Goal: Information Seeking & Learning: Learn about a topic

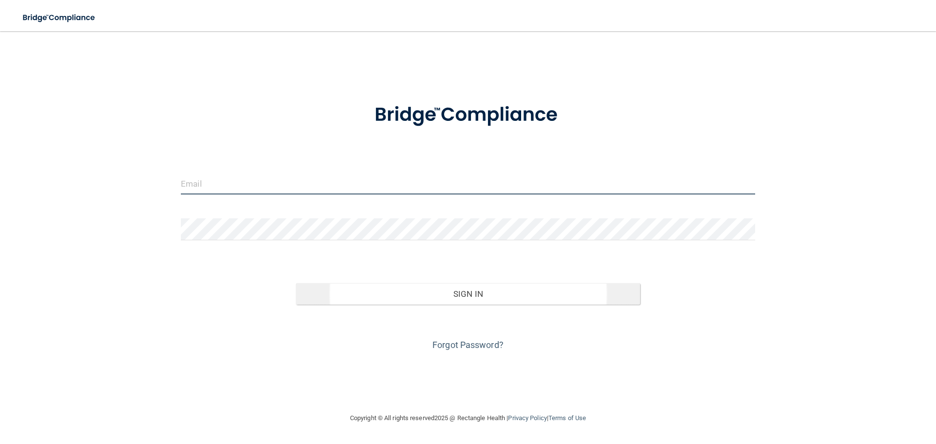
type input "[EMAIL_ADDRESS][DOMAIN_NAME]"
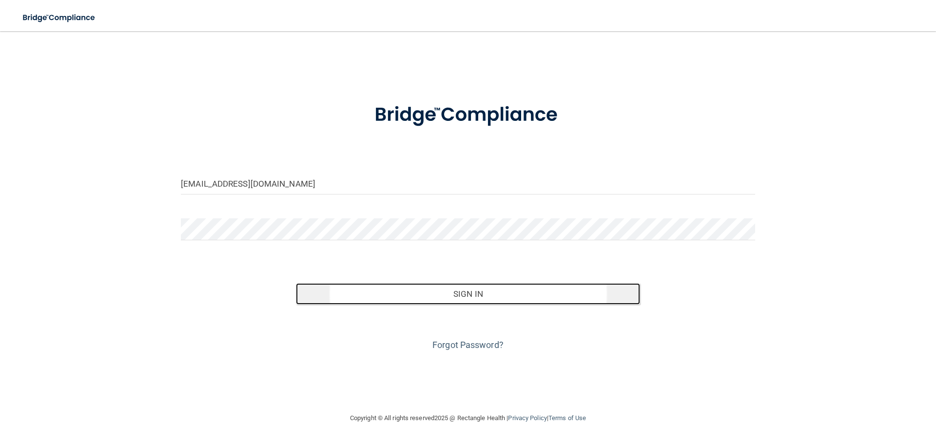
click at [396, 293] on button "Sign In" at bounding box center [468, 293] width 345 height 21
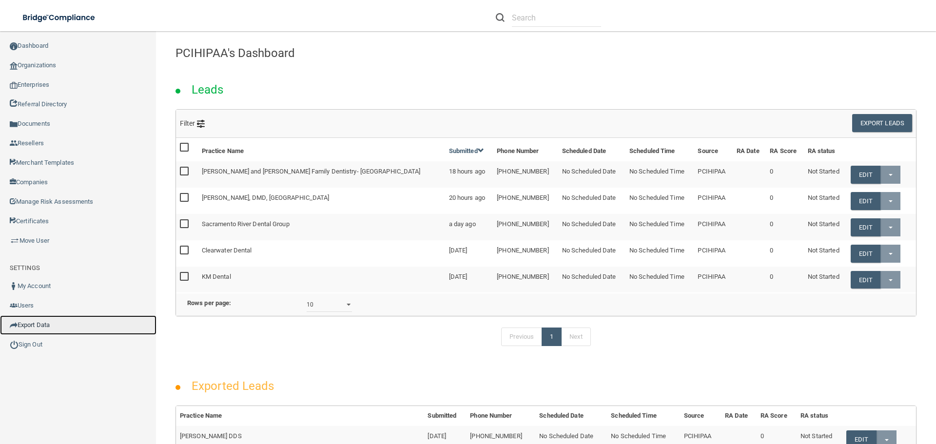
click at [40, 328] on link "Export Data" at bounding box center [78, 325] width 157 height 20
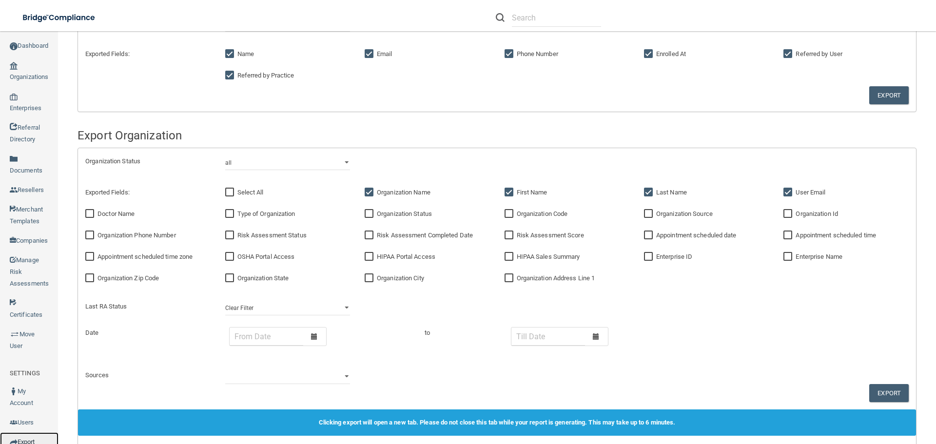
scroll to position [477, 0]
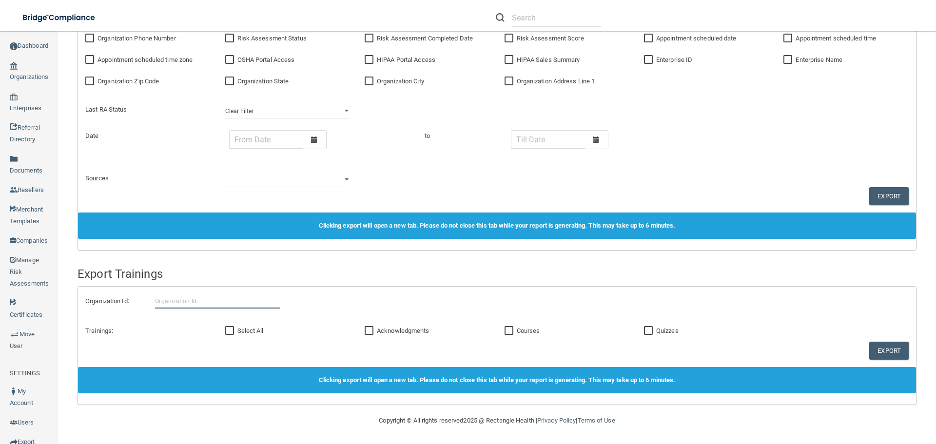
paste input "[EMAIL_ADDRESS][DOMAIN_NAME]"
type input "[EMAIL_ADDRESS][DOMAIN_NAME]"
click at [263, 296] on input "[EMAIL_ADDRESS][DOMAIN_NAME]" at bounding box center [217, 301] width 125 height 15
click at [131, 299] on div "Organization Id: newcelissenguyen@gmail.com" at bounding box center [497, 301] width 838 height 15
click at [37, 47] on link "Dashboard" at bounding box center [29, 46] width 59 height 20
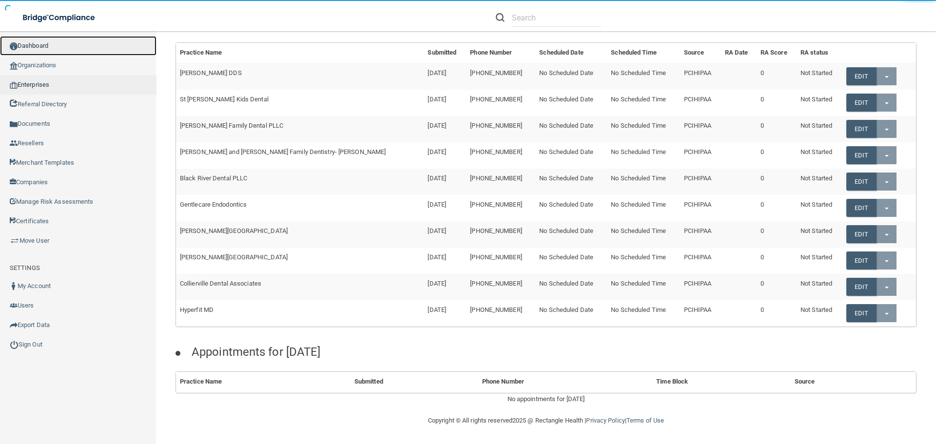
scroll to position [404, 0]
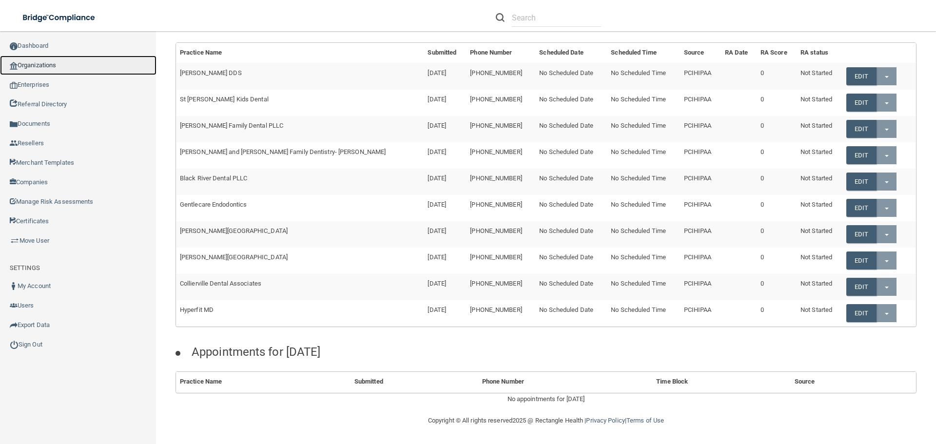
click at [75, 64] on link "Organizations" at bounding box center [78, 66] width 157 height 20
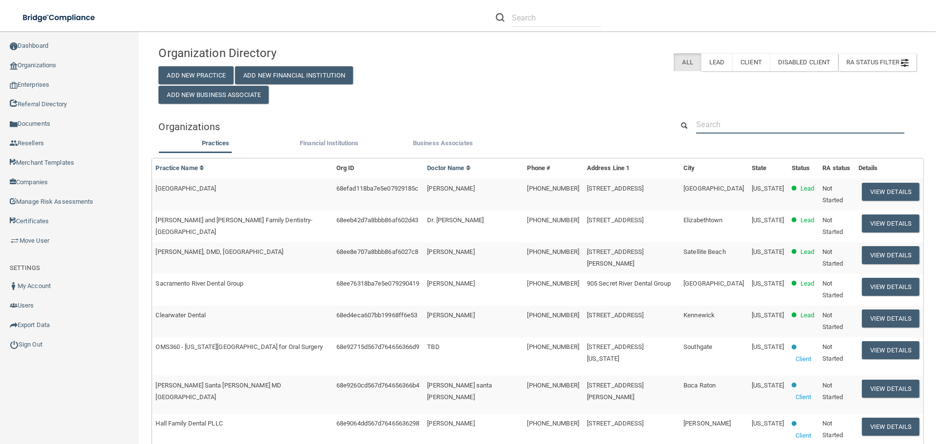
click at [748, 124] on input "text" at bounding box center [800, 125] width 208 height 18
paste input "[EMAIL_ADDRESS][DOMAIN_NAME]"
type input "[EMAIL_ADDRESS][DOMAIN_NAME]"
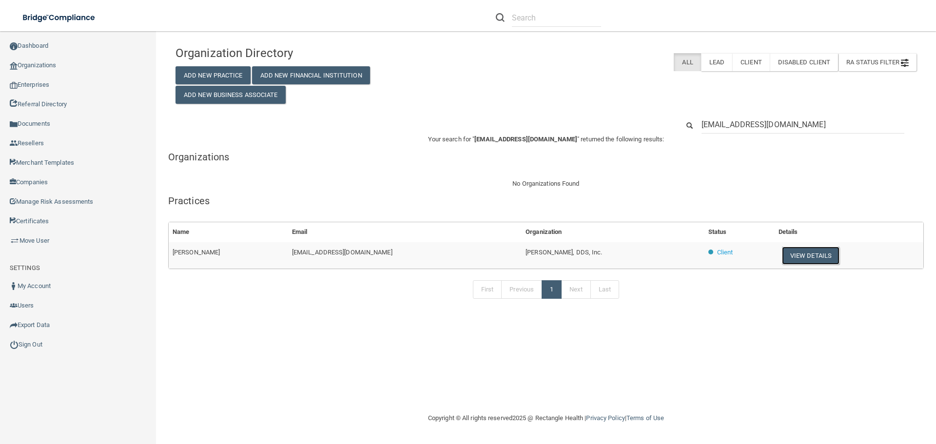
click at [819, 263] on button "View Details" at bounding box center [811, 256] width 58 height 18
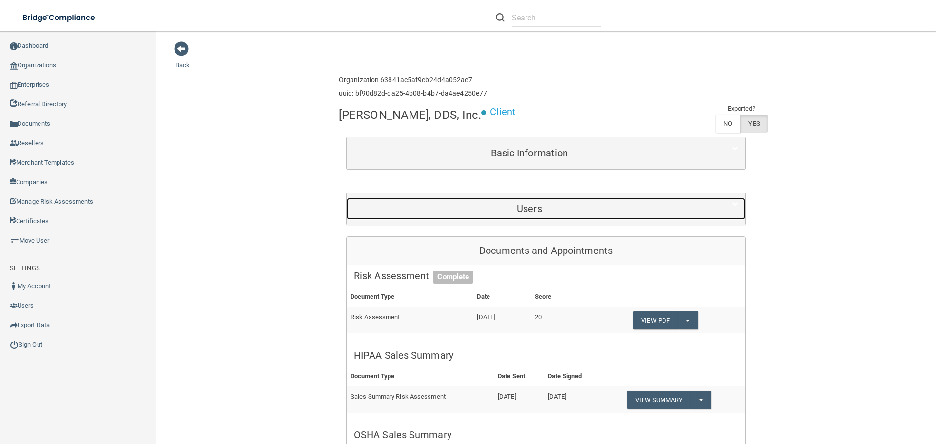
click at [550, 203] on div "Users" at bounding box center [530, 209] width 366 height 22
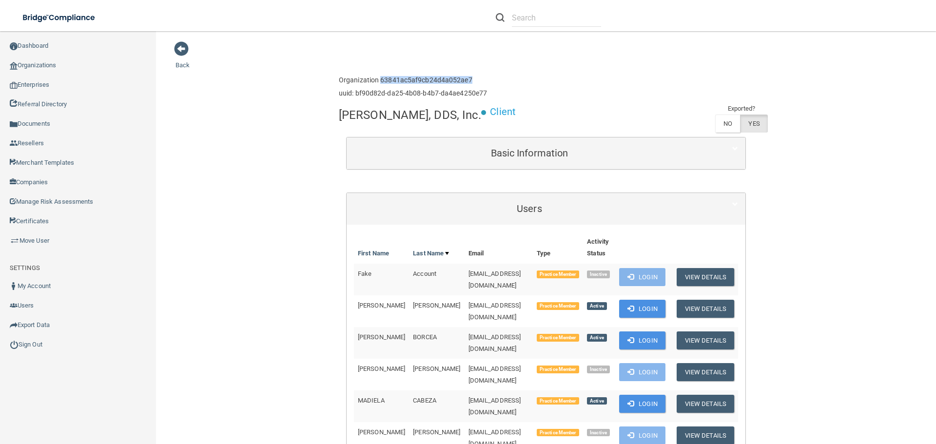
drag, startPoint x: 469, startPoint y: 79, endPoint x: 377, endPoint y: 82, distance: 92.2
click at [377, 82] on h6 "Organization 63841ac5af9cb24d4a052ae7" at bounding box center [413, 80] width 148 height 7
copy h6 "63841ac5af9cb24d4a052ae7"
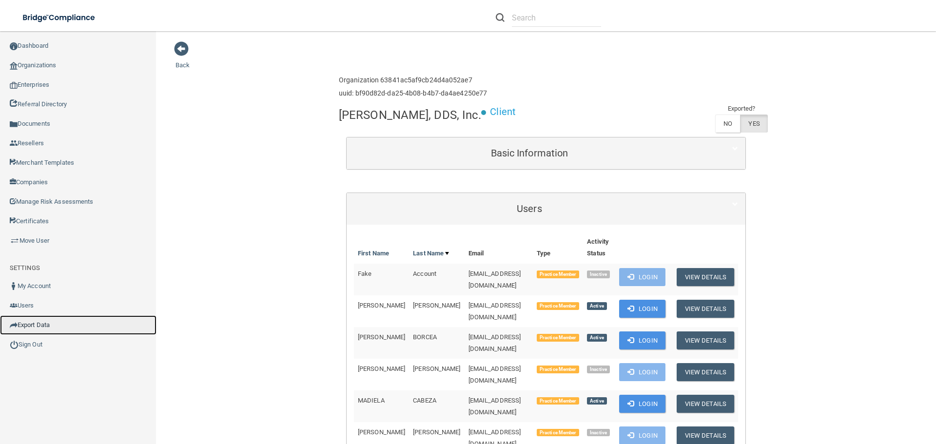
click at [46, 328] on link "Export Data" at bounding box center [78, 325] width 157 height 20
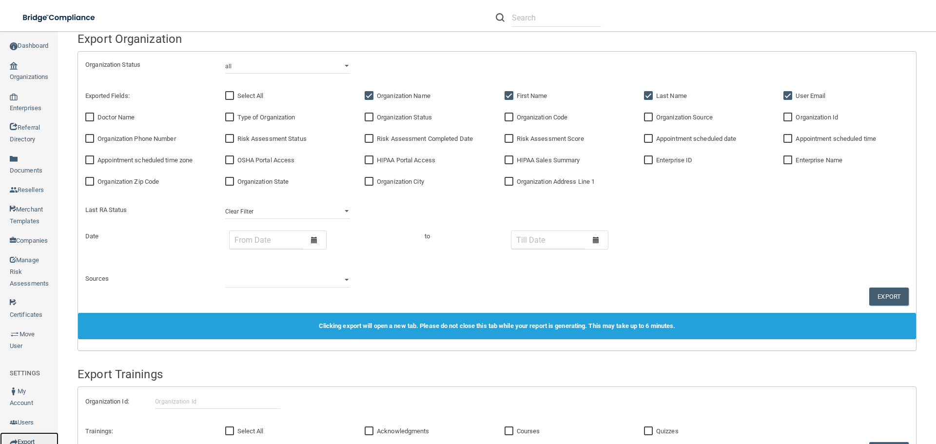
scroll to position [477, 0]
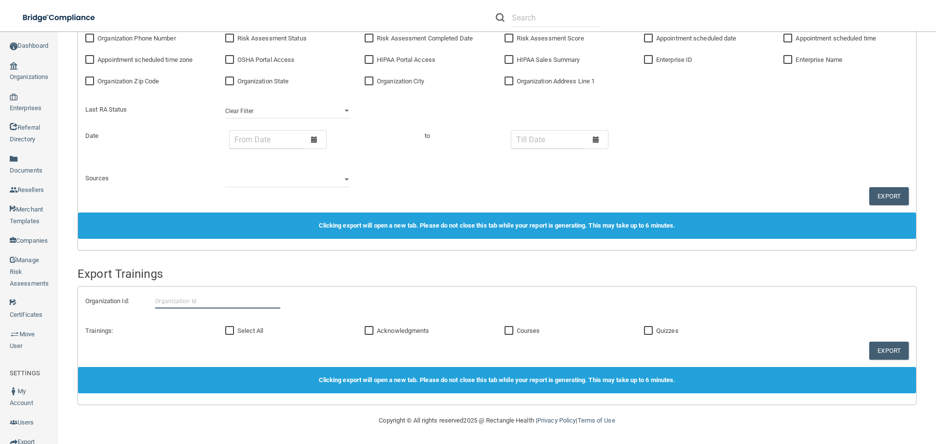
paste input "63841ac5af9cb24d4a052ae7"
type input "63841ac5af9cb24d4a052ae7"
click at [369, 285] on div "Export Trainings" at bounding box center [497, 269] width 854 height 36
click at [509, 332] on input "Courses" at bounding box center [510, 331] width 11 height 8
checkbox input "true"
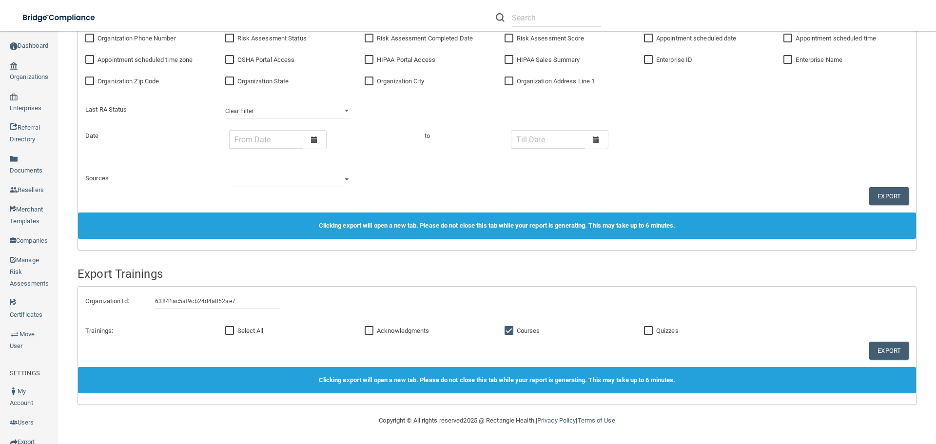
click at [644, 330] on input "Quizzes" at bounding box center [649, 331] width 11 height 8
checkbox input "true"
click at [252, 299] on input "63841ac5af9cb24d4a052ae7" at bounding box center [217, 301] width 125 height 15
type input "63841ac5af9cb24d4a052ae7"
click at [888, 350] on button "Export" at bounding box center [888, 351] width 39 height 18
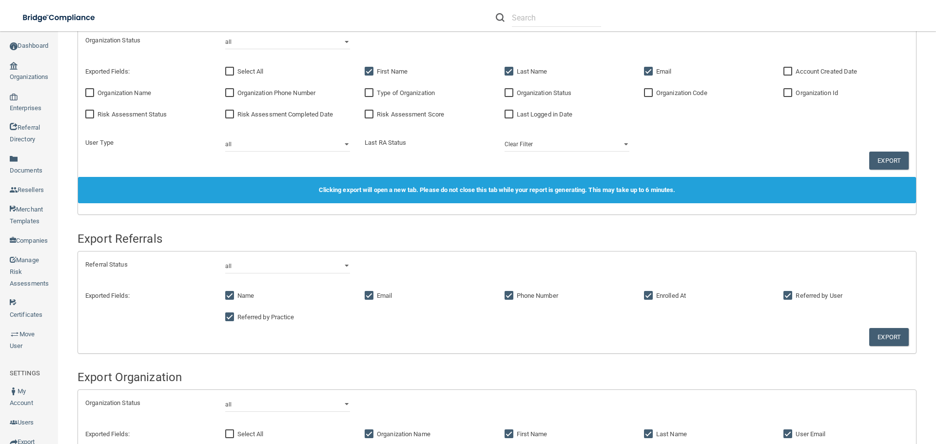
scroll to position [0, 0]
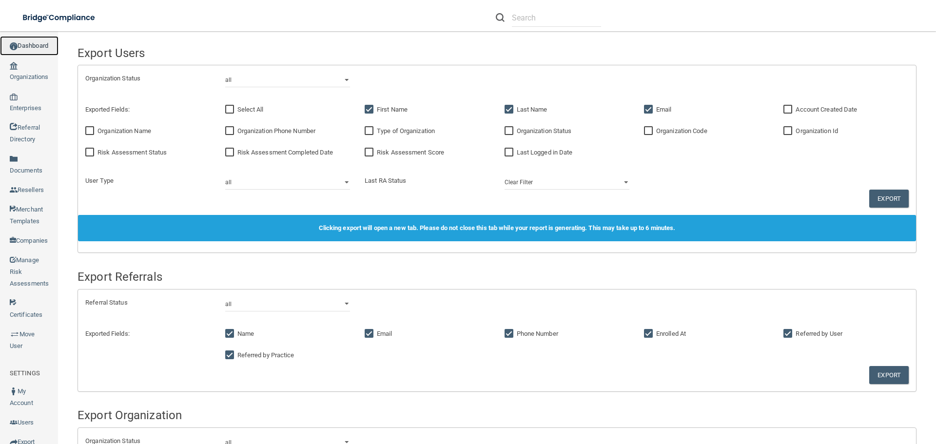
click at [36, 48] on link "Dashboard" at bounding box center [29, 46] width 59 height 20
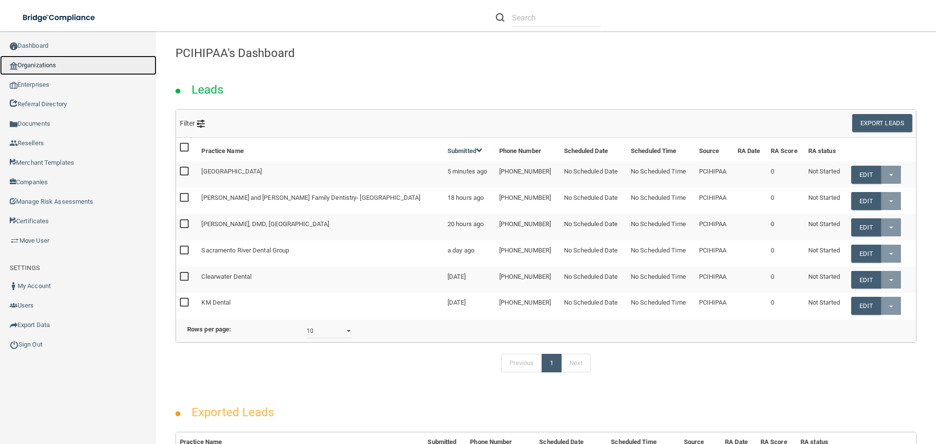
click at [68, 57] on link "Organizations" at bounding box center [78, 66] width 157 height 20
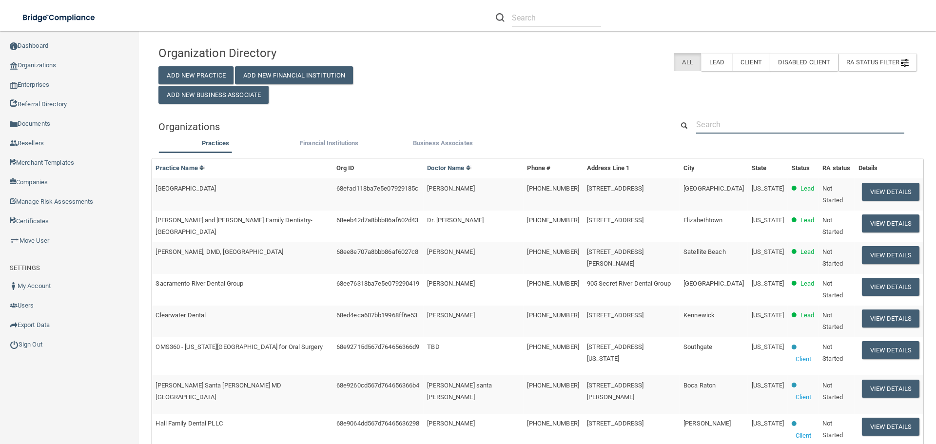
click at [733, 121] on input "text" at bounding box center [800, 125] width 208 height 18
paste input "[EMAIL_ADDRESS][DOMAIN_NAME]"
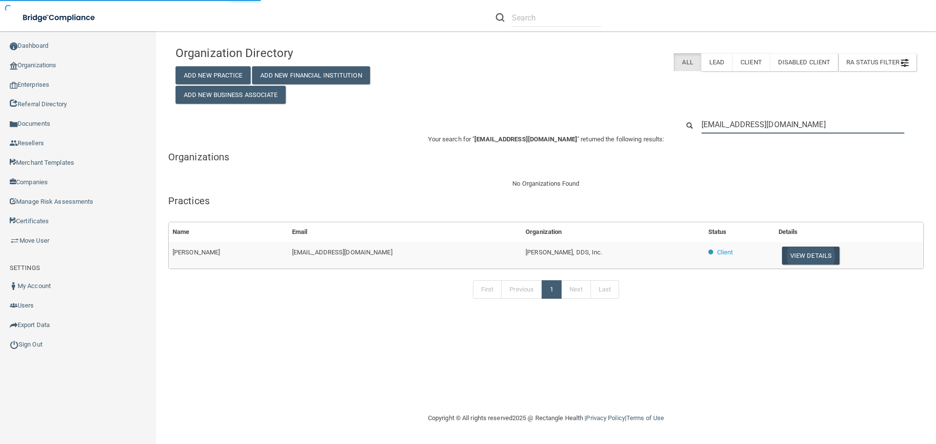
type input "[EMAIL_ADDRESS][DOMAIN_NAME]"
click at [793, 257] on button "View Details" at bounding box center [811, 256] width 58 height 18
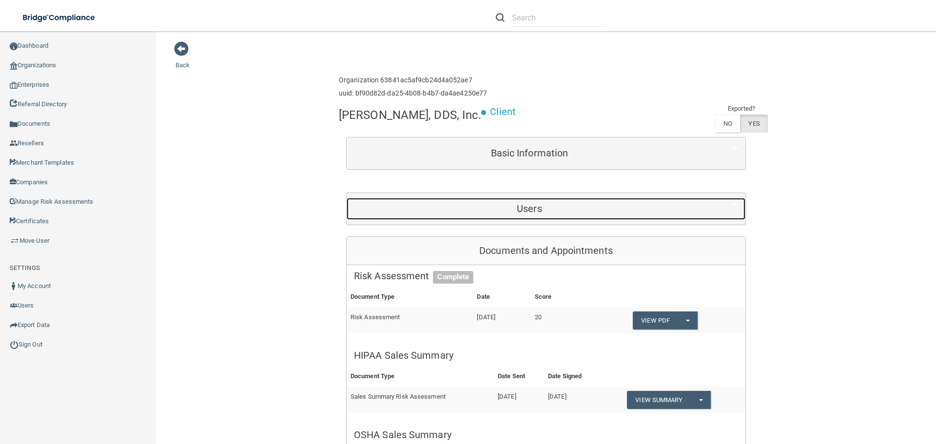
click at [546, 210] on h5 "Users" at bounding box center [529, 208] width 351 height 11
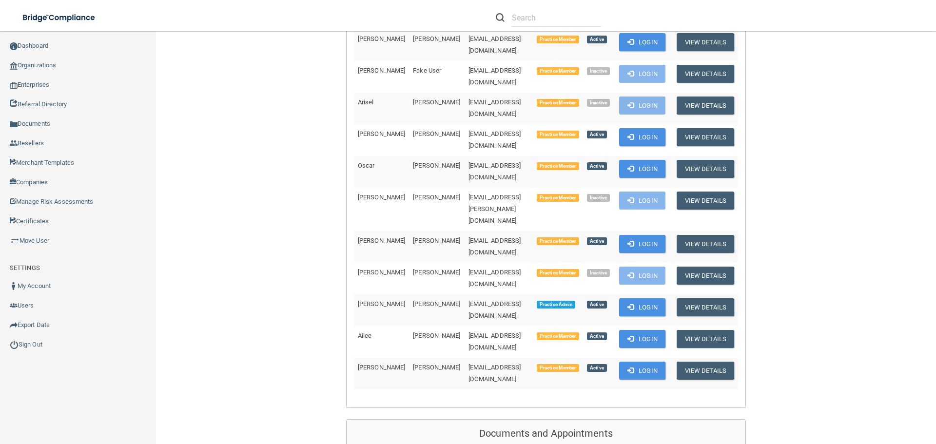
scroll to position [585, 0]
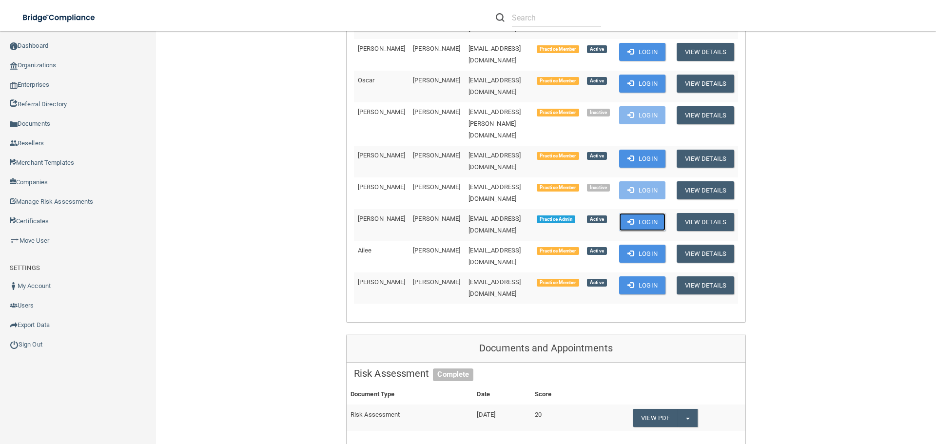
click at [657, 213] on button "Login" at bounding box center [642, 222] width 46 height 18
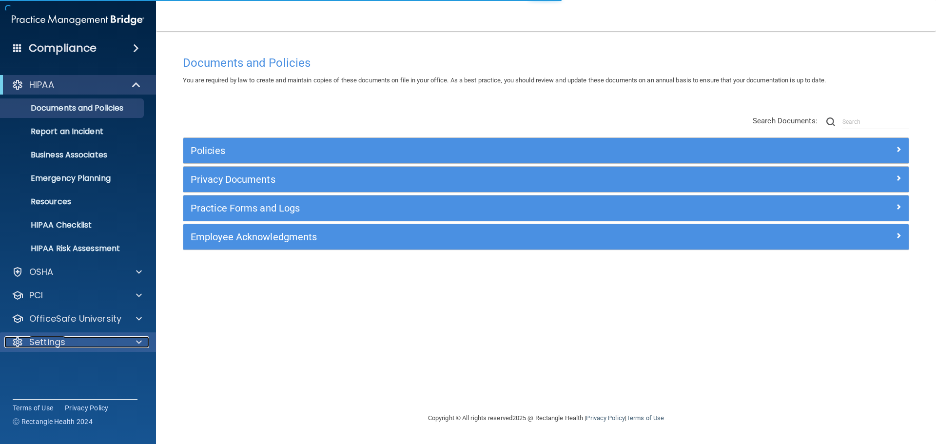
click at [137, 342] on span at bounding box center [139, 342] width 6 height 12
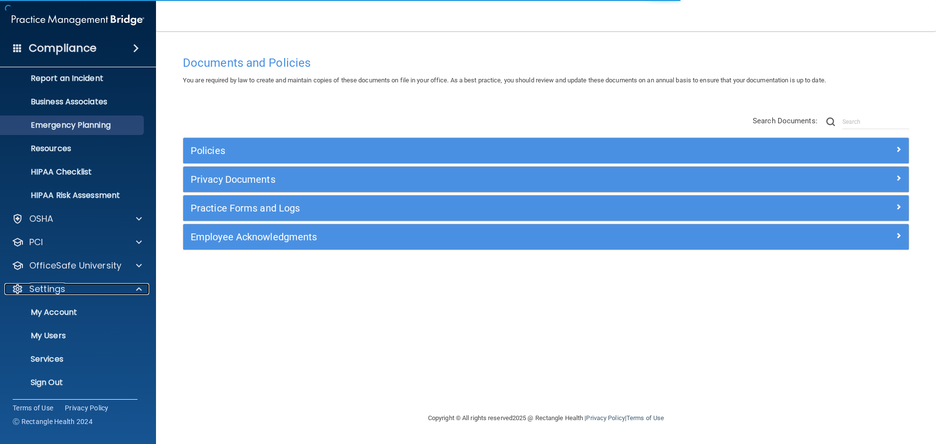
scroll to position [54, 0]
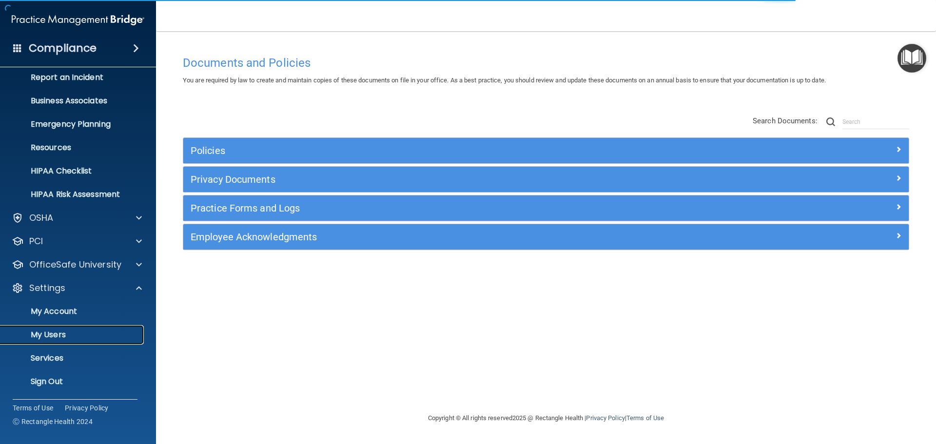
click at [65, 334] on p "My Users" at bounding box center [72, 335] width 133 height 10
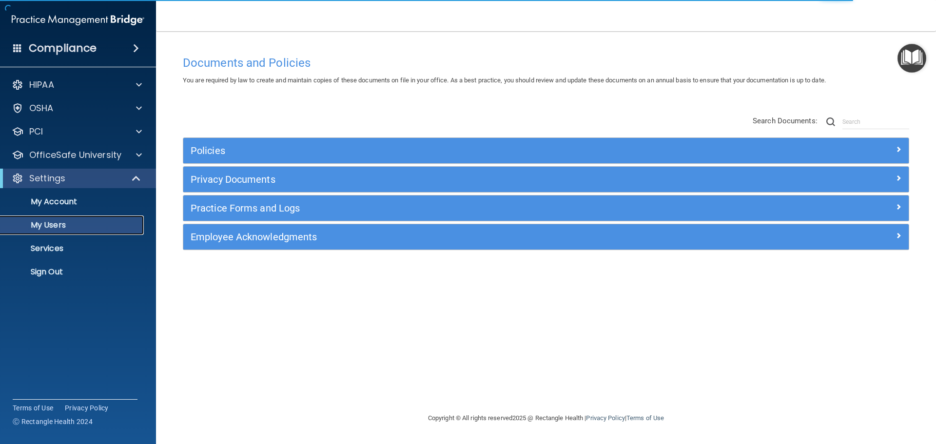
select select "20"
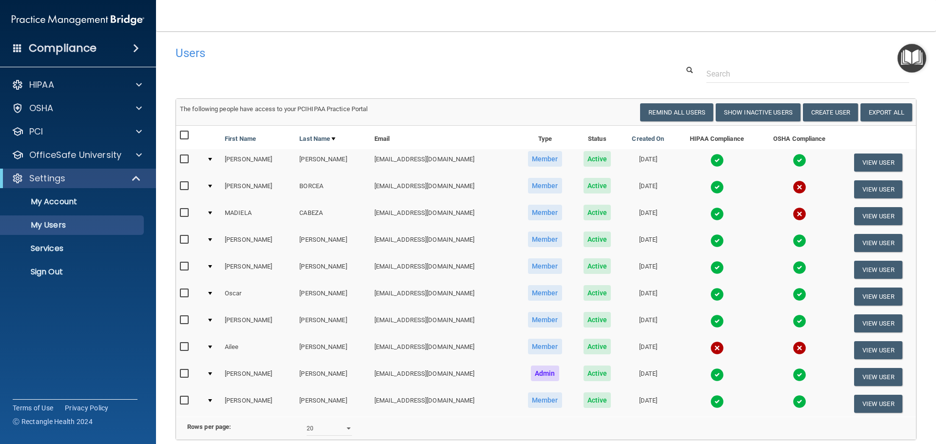
click at [710, 324] on img at bounding box center [717, 321] width 14 height 14
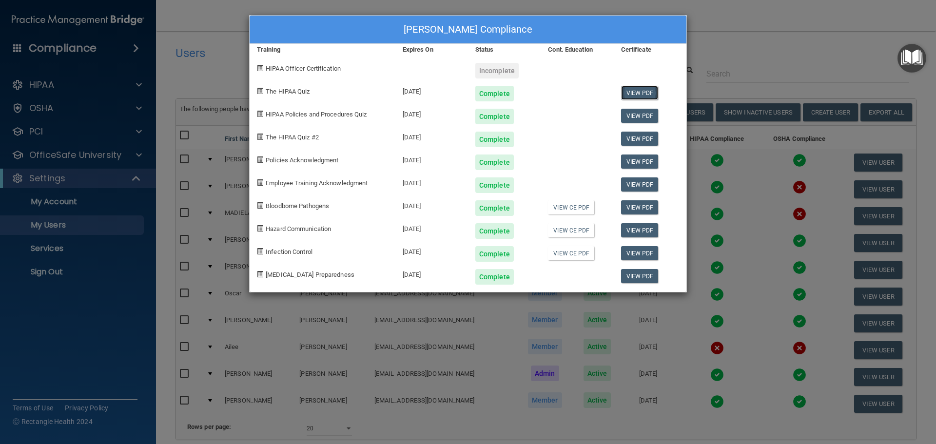
click at [638, 95] on link "View PDF" at bounding box center [640, 93] width 38 height 14
click at [653, 118] on link "View PDF" at bounding box center [640, 116] width 38 height 14
click at [643, 136] on link "View PDF" at bounding box center [640, 139] width 38 height 14
click at [650, 211] on link "View PDF" at bounding box center [640, 207] width 38 height 14
click at [635, 233] on link "View PDF" at bounding box center [640, 230] width 38 height 14
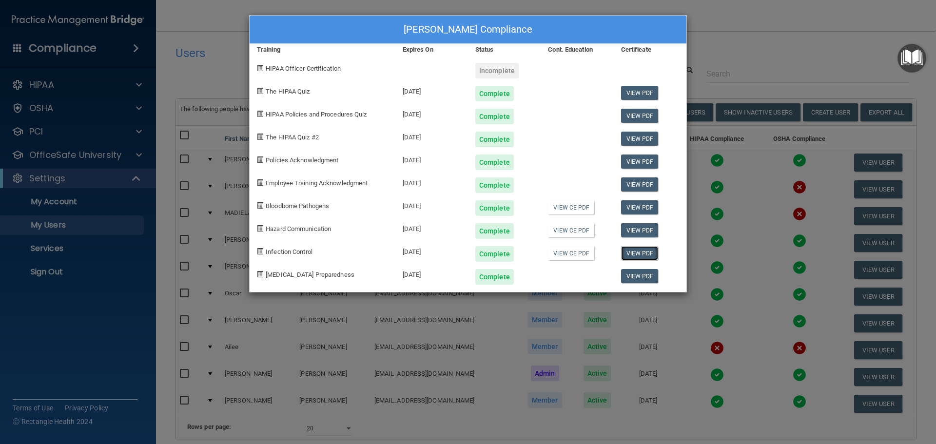
click at [645, 255] on link "View PDF" at bounding box center [640, 253] width 38 height 14
click at [774, 48] on div "[PERSON_NAME] Compliance Training Expires On Status Cont. Education Certificate…" at bounding box center [468, 222] width 936 height 444
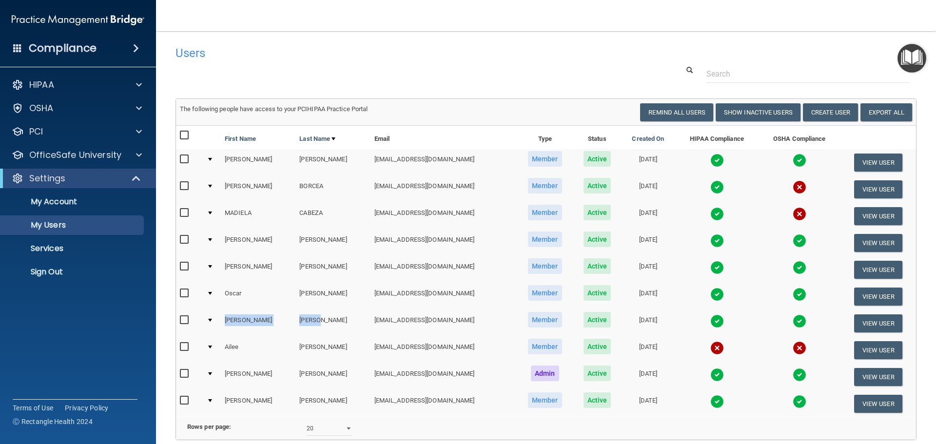
drag, startPoint x: 300, startPoint y: 319, endPoint x: 228, endPoint y: 319, distance: 72.7
click at [228, 319] on tr "[PERSON_NAME] [EMAIL_ADDRESS][DOMAIN_NAME] Member Active [DATE] View User" at bounding box center [546, 323] width 740 height 27
copy tr "[PERSON_NAME]"
click at [268, 325] on td "[PERSON_NAME]" at bounding box center [258, 323] width 75 height 27
click at [59, 270] on p "Sign Out" at bounding box center [72, 272] width 133 height 10
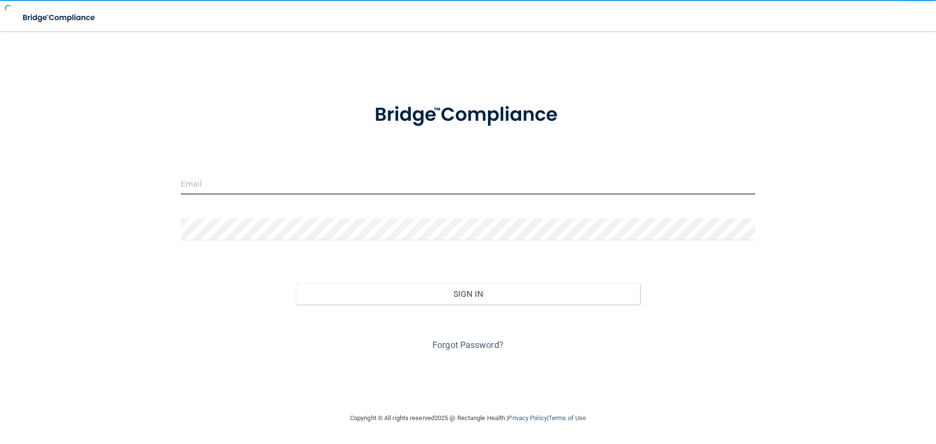
type input "[EMAIL_ADDRESS][DOMAIN_NAME]"
